Goal: Information Seeking & Learning: Find specific page/section

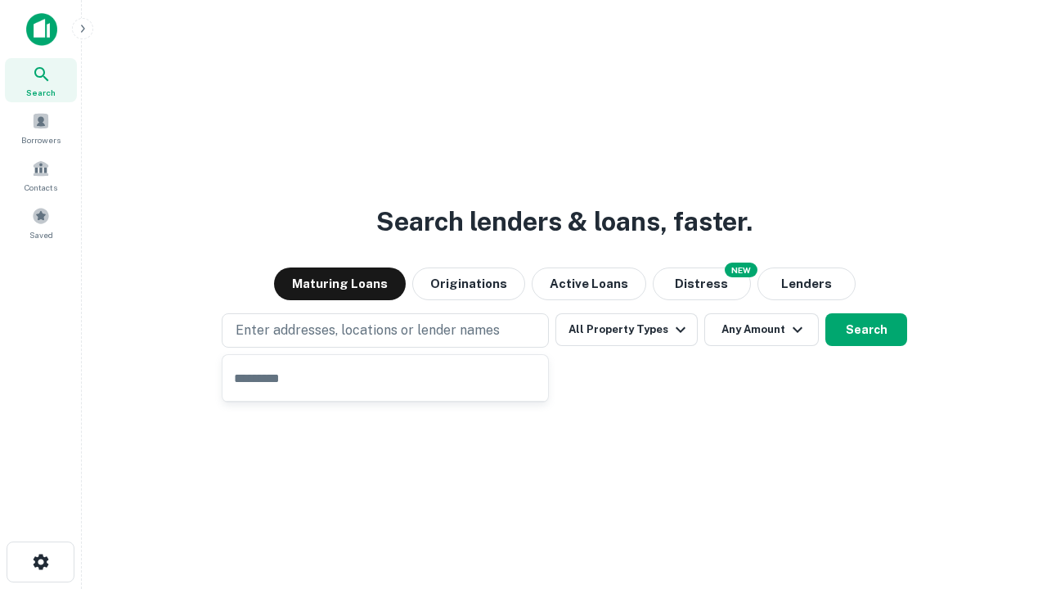
type input "**********"
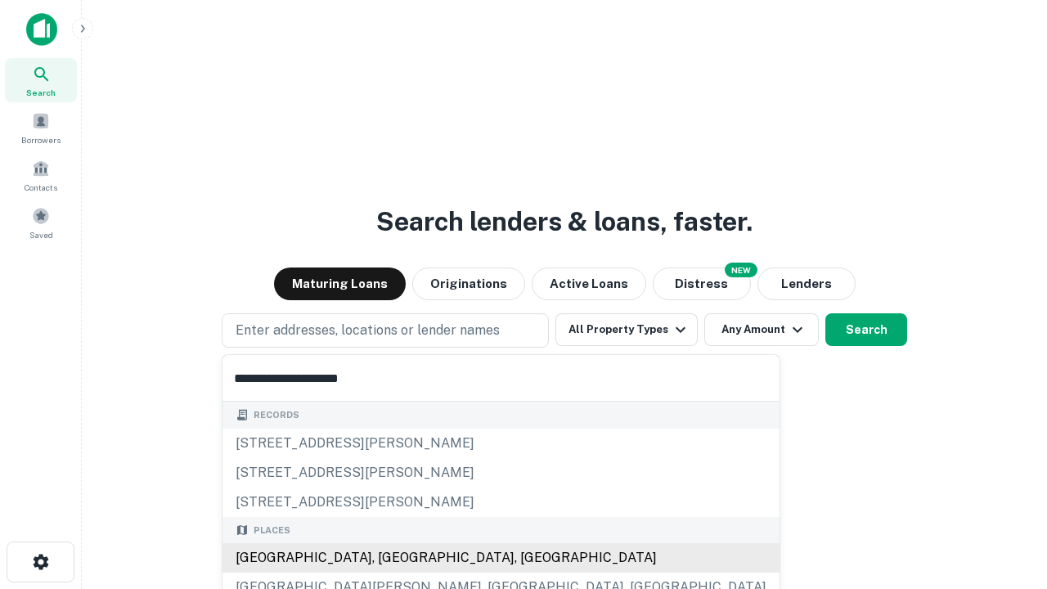
click at [391, 558] on div "[GEOGRAPHIC_DATA], [GEOGRAPHIC_DATA], [GEOGRAPHIC_DATA]" at bounding box center [501, 557] width 557 height 29
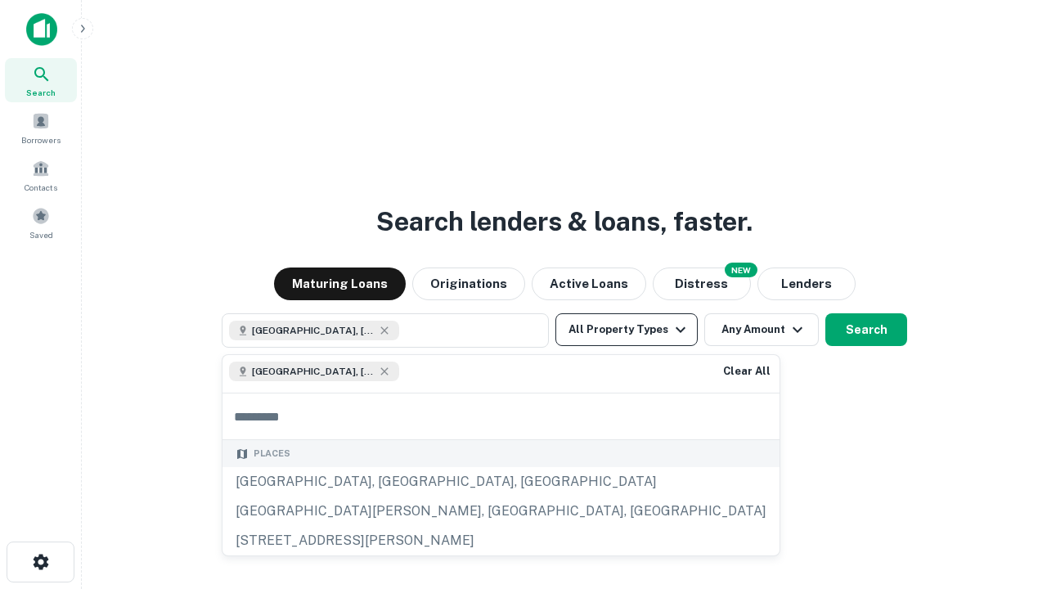
click at [627, 330] on button "All Property Types" at bounding box center [627, 329] width 142 height 33
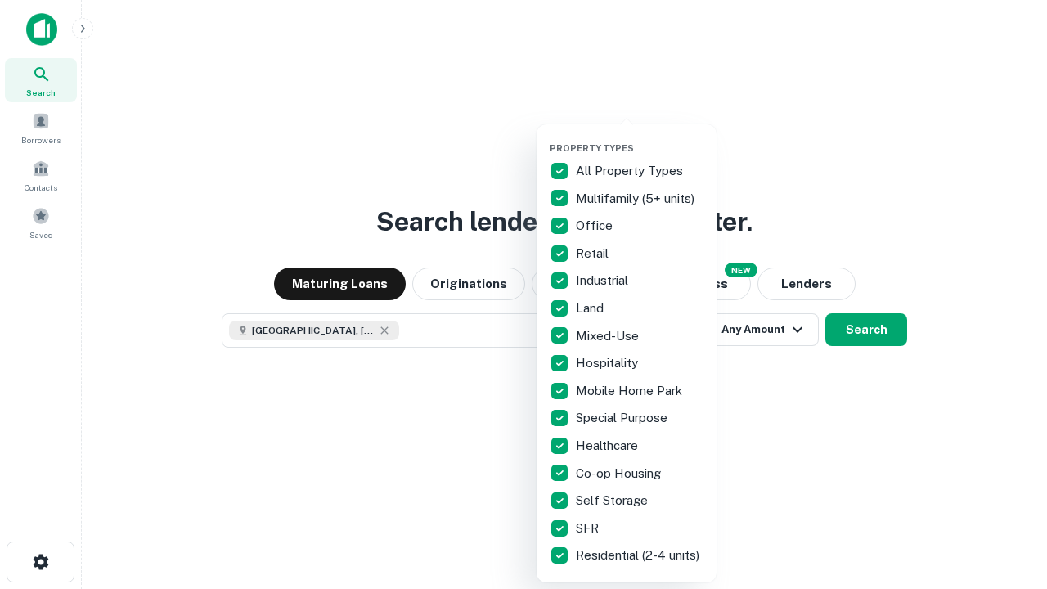
click at [640, 137] on button "button" at bounding box center [640, 137] width 180 height 1
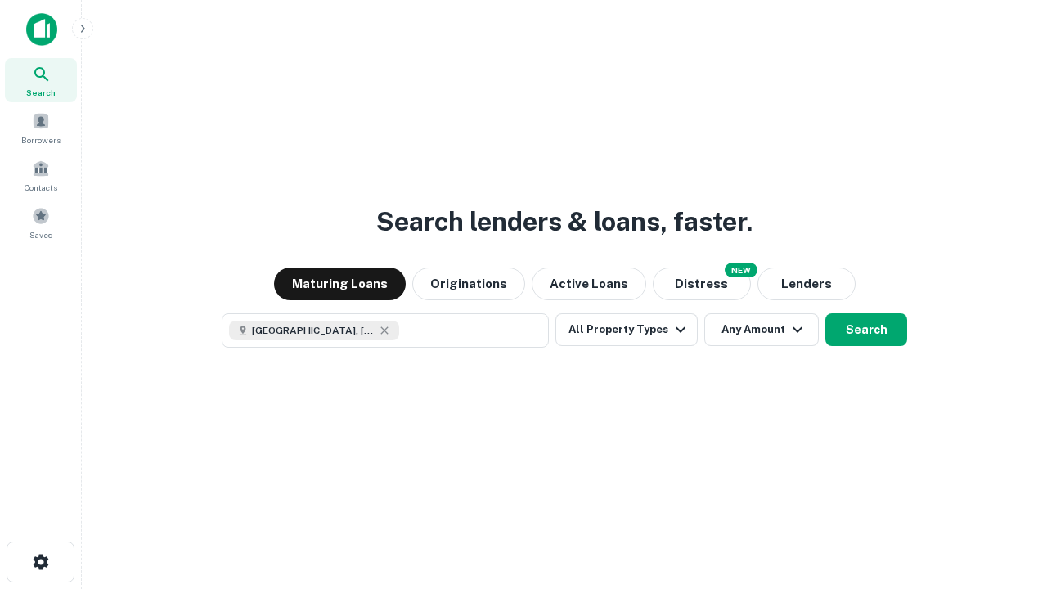
scroll to position [26, 0]
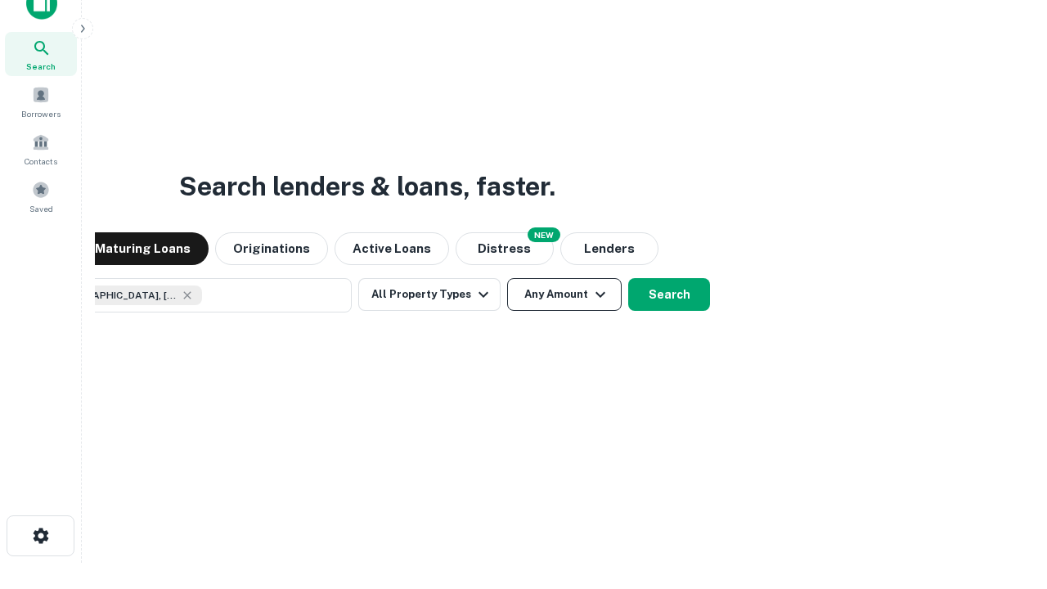
click at [507, 278] on button "Any Amount" at bounding box center [564, 294] width 115 height 33
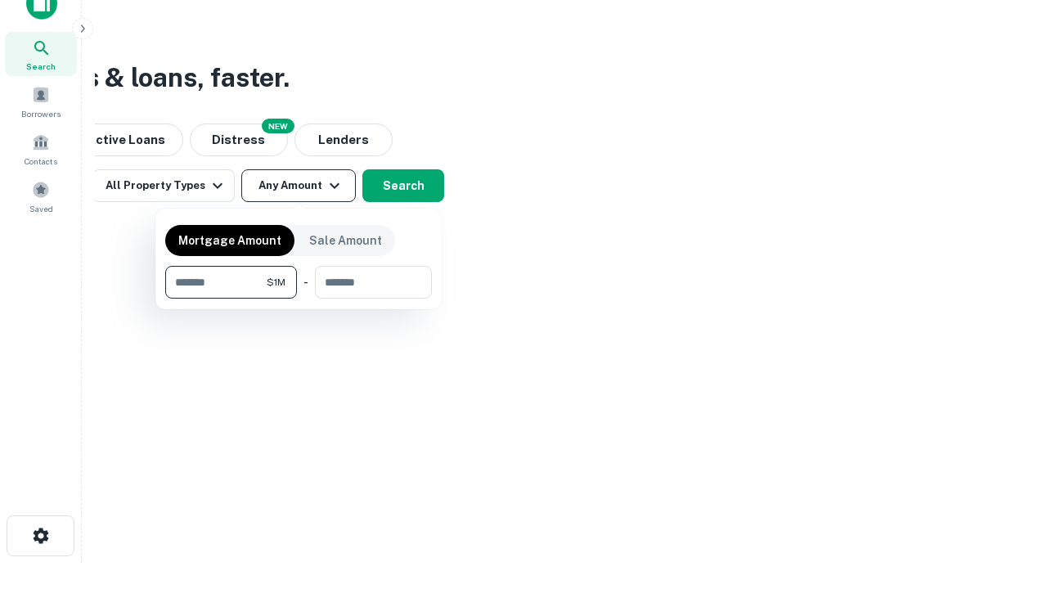
type input "*******"
click at [299, 299] on button "button" at bounding box center [298, 299] width 267 height 1
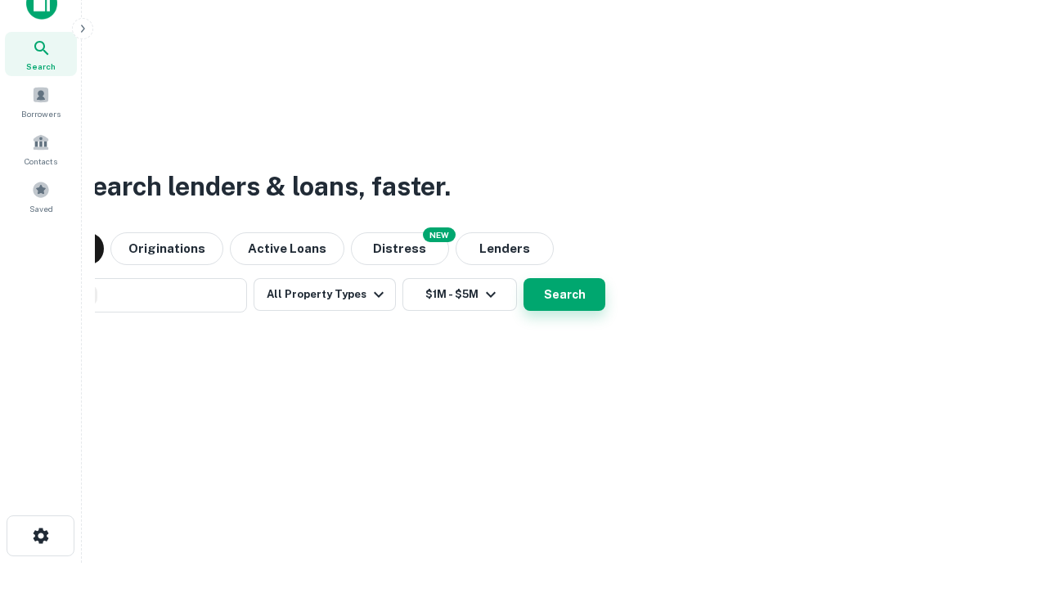
click at [524, 278] on button "Search" at bounding box center [565, 294] width 82 height 33
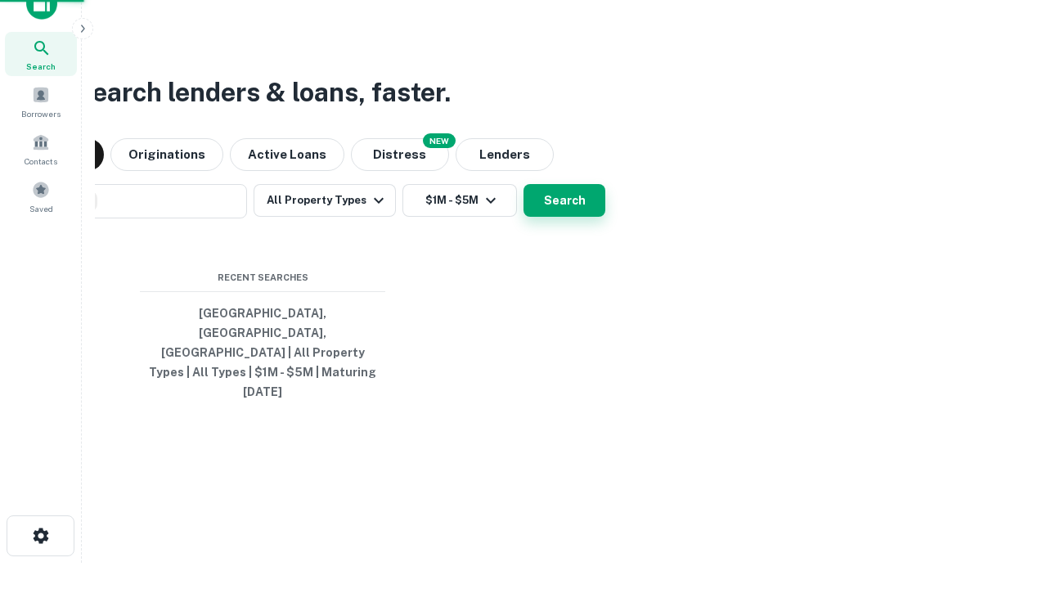
scroll to position [43, 463]
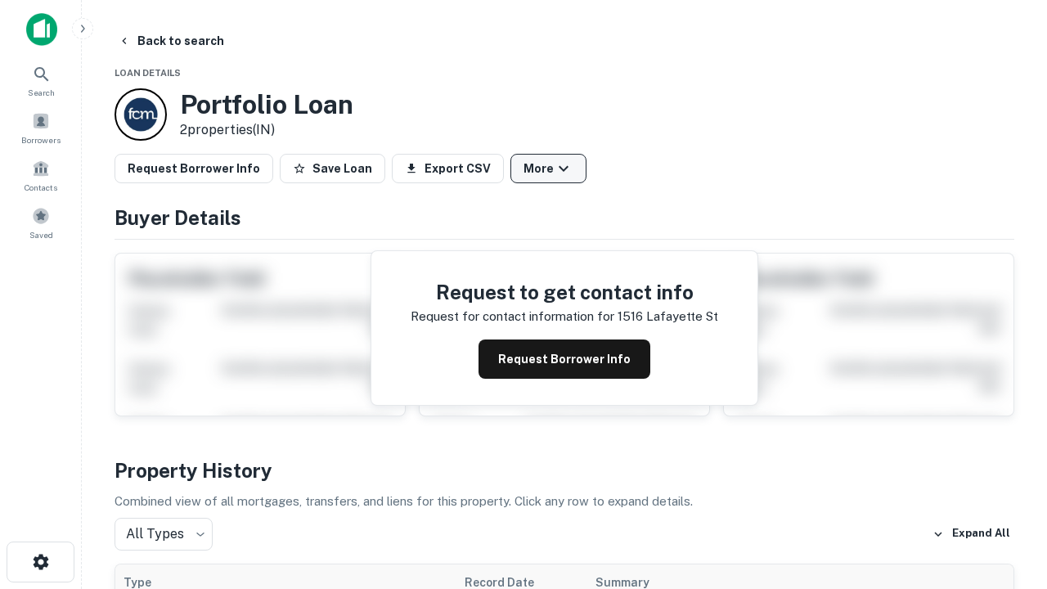
click at [548, 169] on button "More" at bounding box center [549, 168] width 76 height 29
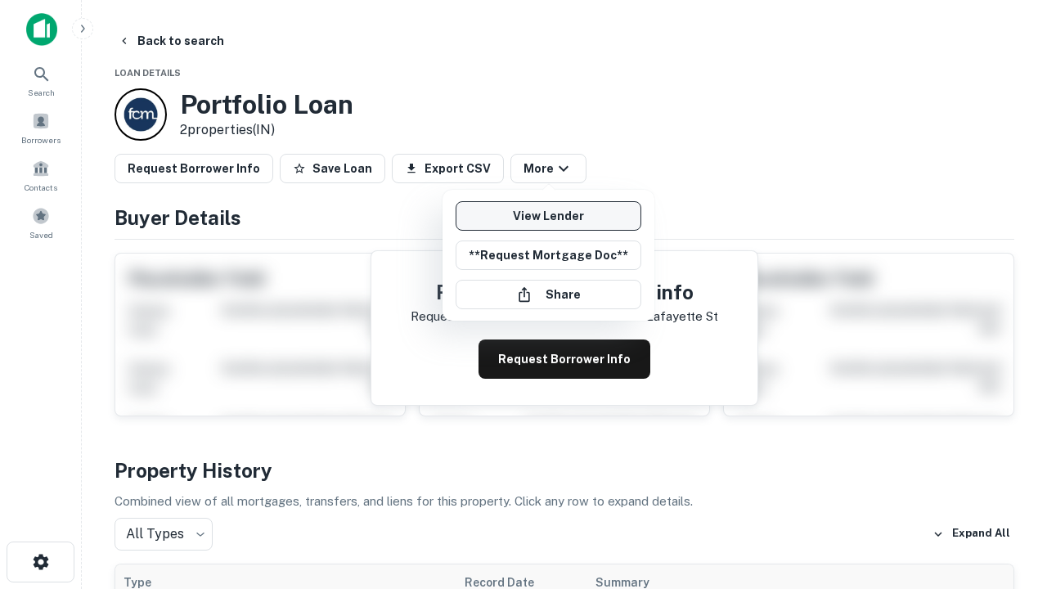
click at [548, 216] on link "View Lender" at bounding box center [549, 215] width 186 height 29
